Goal: Find specific page/section: Find specific page/section

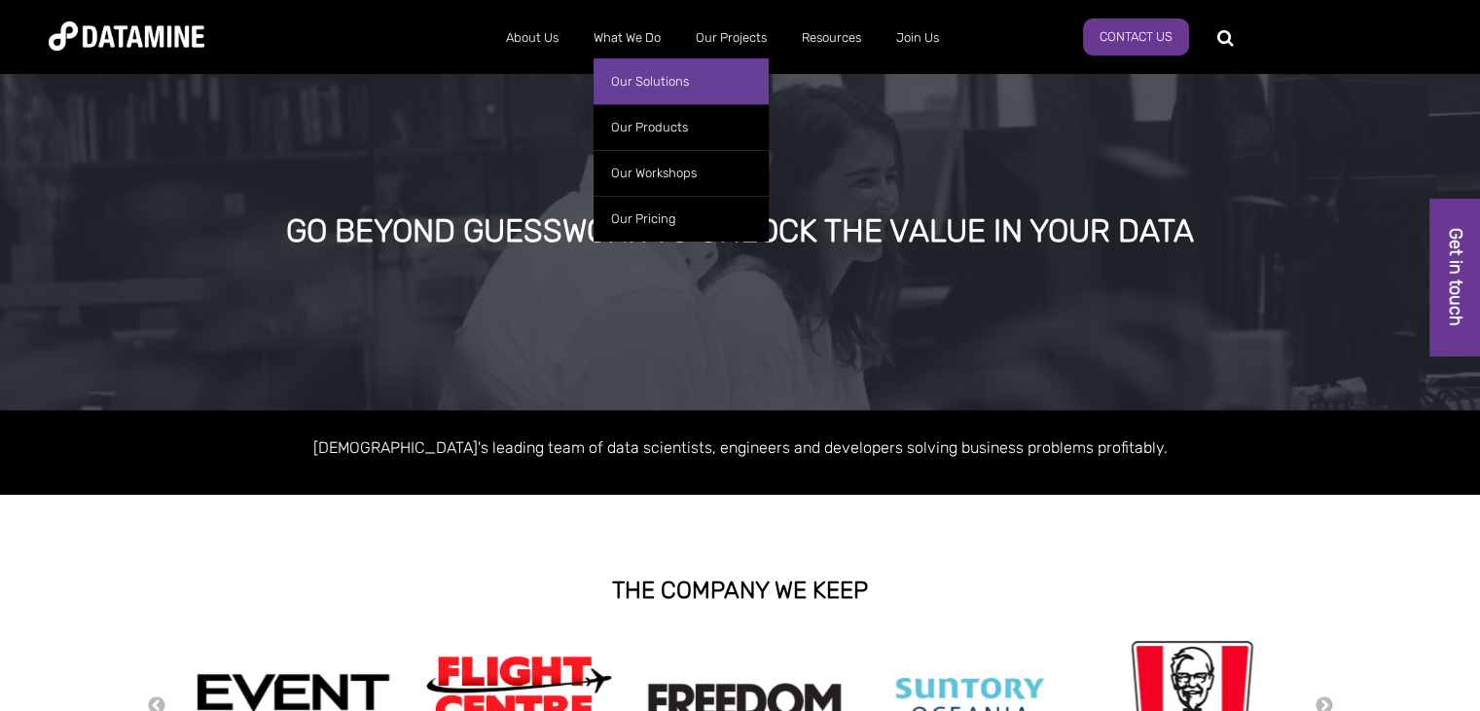
click at [638, 74] on link "Our Solutions" at bounding box center [681, 81] width 175 height 46
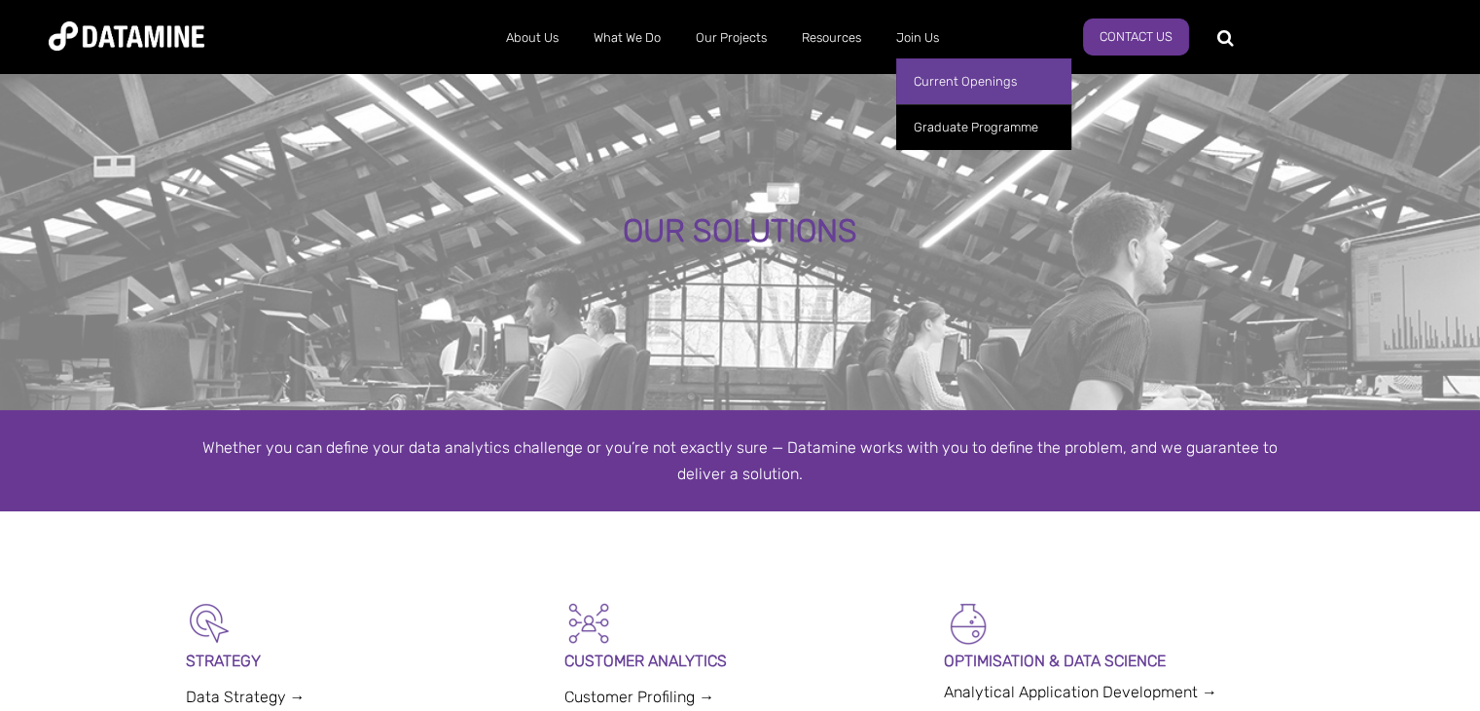
click at [932, 85] on link "Current Openings" at bounding box center [983, 81] width 175 height 46
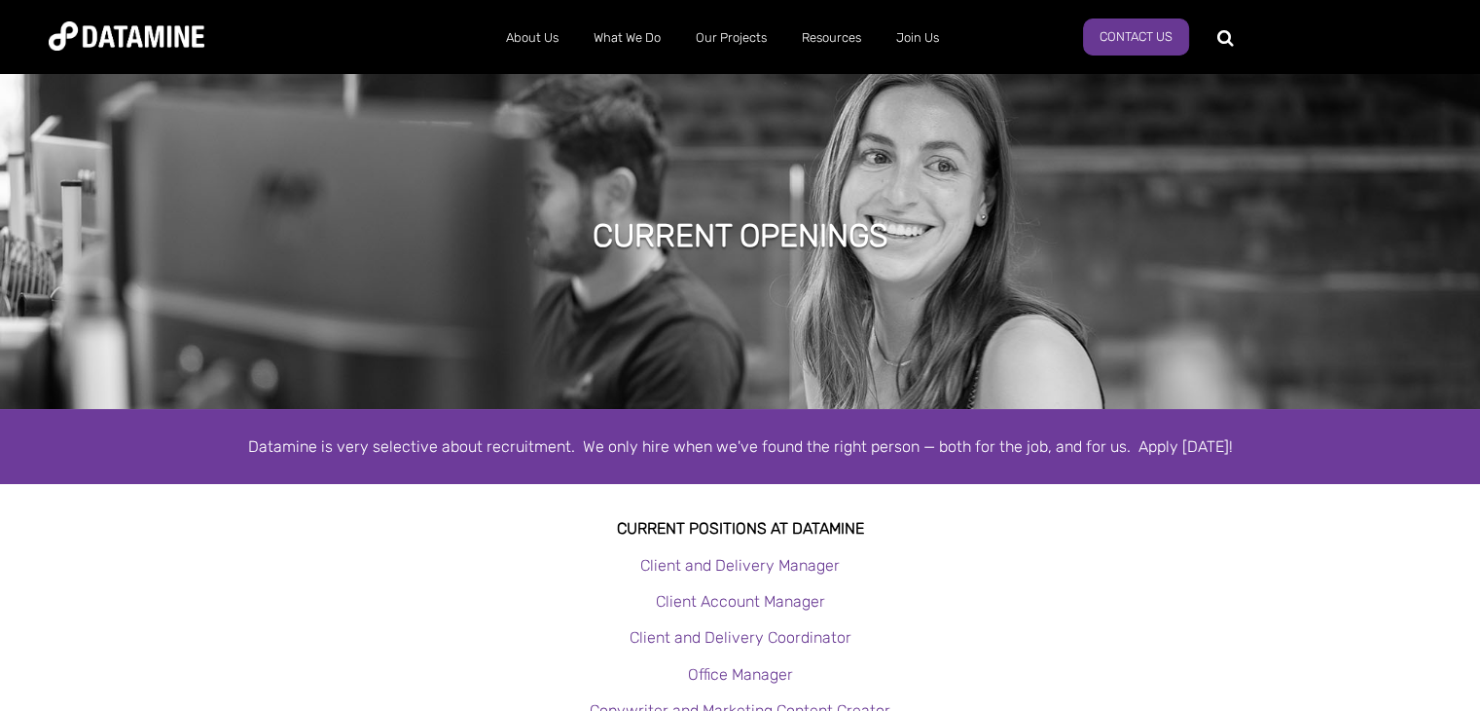
scroll to position [356, 0]
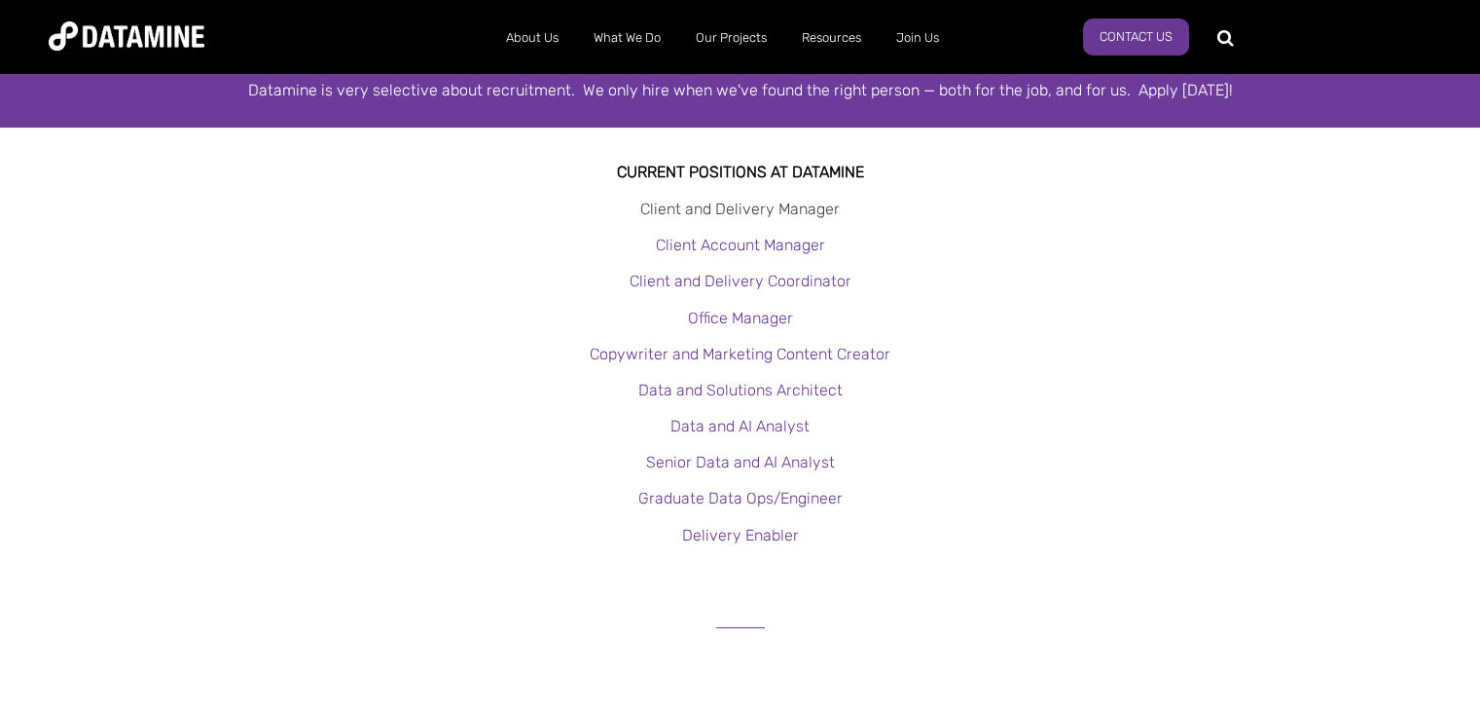
click at [731, 207] on link "Client and Delivery Manager" at bounding box center [740, 209] width 200 height 18
